Goal: Obtain resource: Download file/media

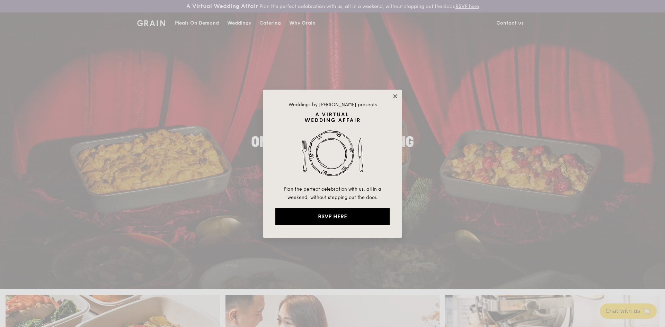
click at [395, 98] on icon at bounding box center [395, 96] width 6 height 6
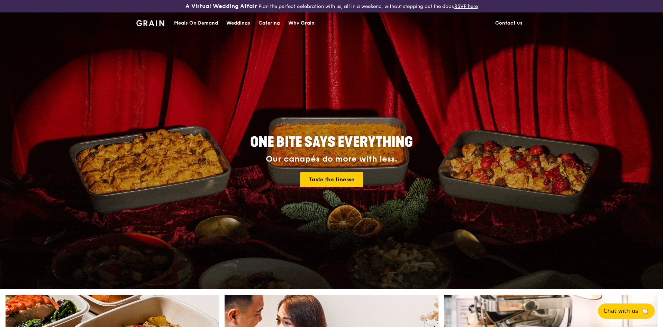
click at [264, 22] on div "Catering" at bounding box center [269, 23] width 21 height 21
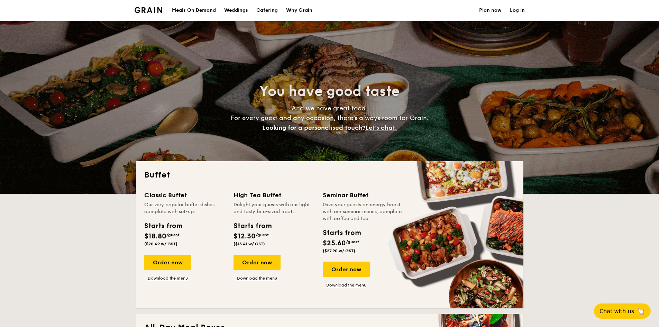
select select
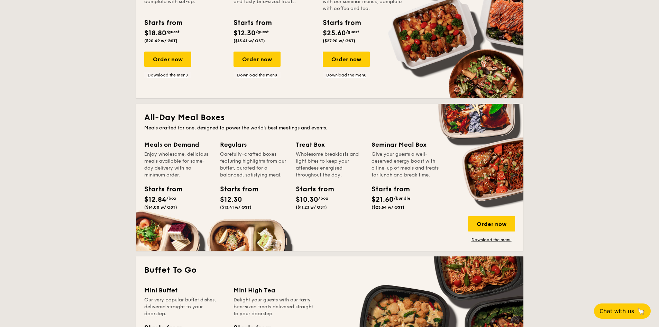
scroll to position [228, 0]
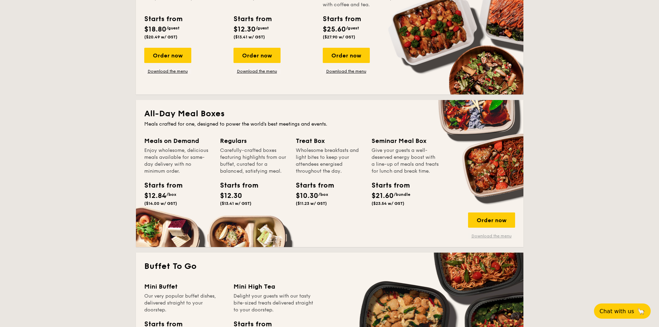
click at [485, 236] on link "Download the menu" at bounding box center [491, 236] width 47 height 6
